Goal: Find specific fact: Find specific page/section

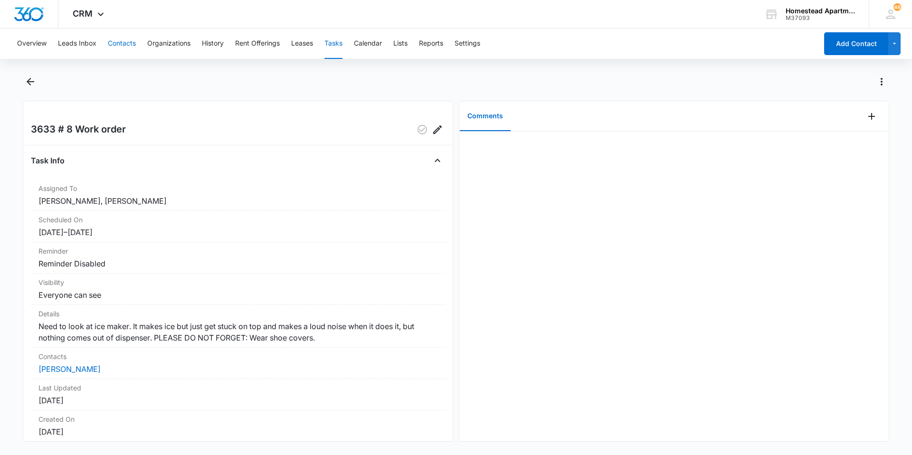
click at [121, 38] on button "Contacts" at bounding box center [122, 44] width 28 height 30
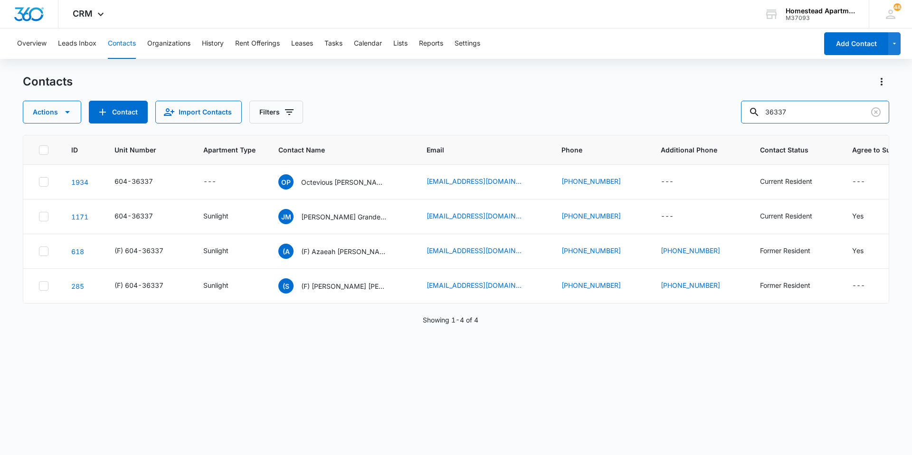
drag, startPoint x: 719, startPoint y: 101, endPoint x: 671, endPoint y: 99, distance: 47.5
click at [671, 99] on div "Contacts Actions Contact Import Contacts Filters 36337" at bounding box center [456, 98] width 866 height 49
type input "[PERSON_NAME]"
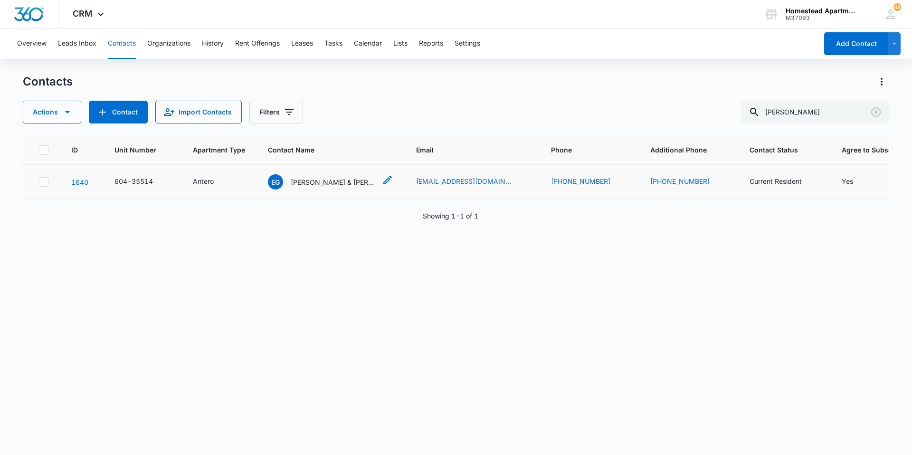
click at [321, 181] on p "[PERSON_NAME] & [PERSON_NAME] & [PERSON_NAME]" at bounding box center [334, 182] width 86 height 10
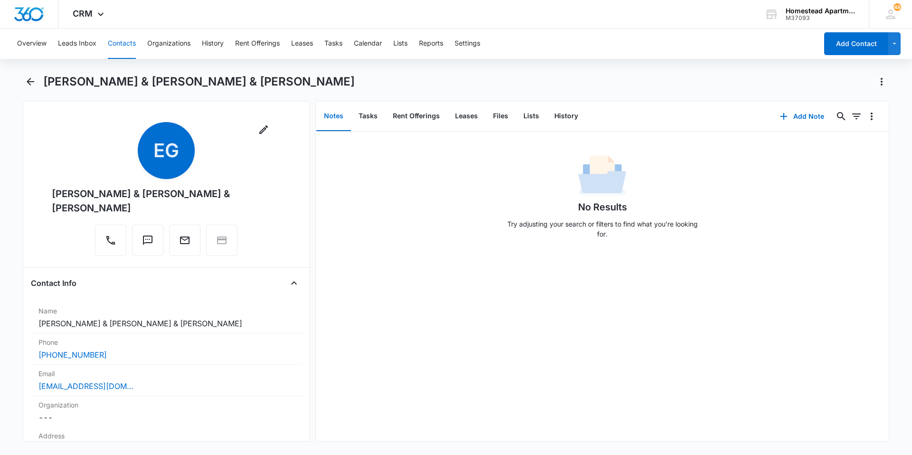
click at [22, 85] on main "[PERSON_NAME] & [PERSON_NAME] & [PERSON_NAME] Remove EG [PERSON_NAME] & [PERSON…" at bounding box center [456, 263] width 912 height 379
click at [26, 77] on icon "Back" at bounding box center [30, 81] width 11 height 11
